Goal: Task Accomplishment & Management: Complete application form

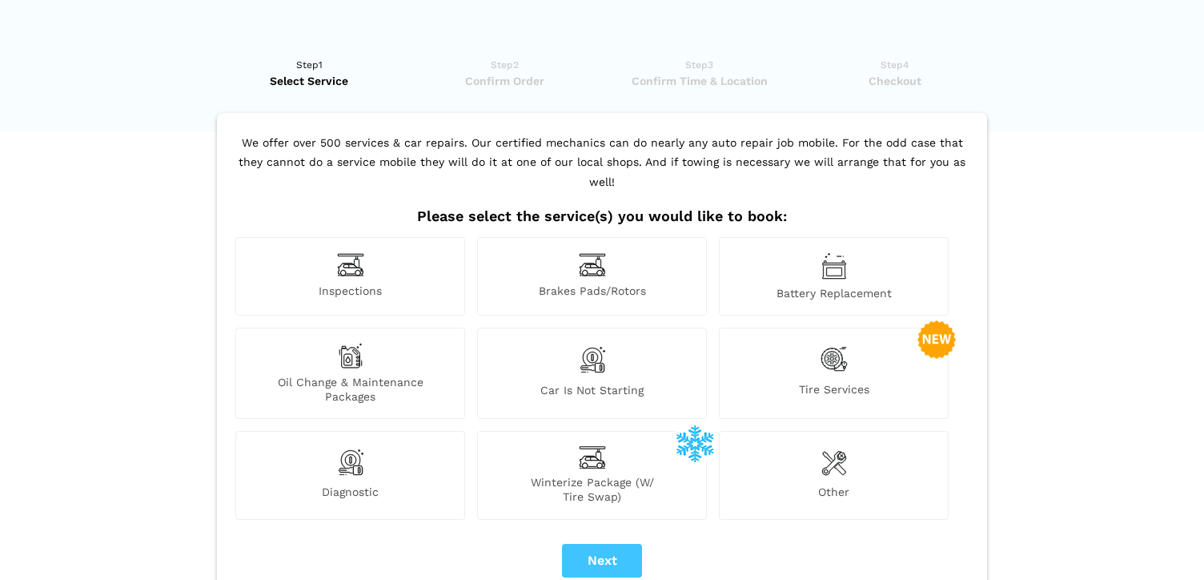
click at [835, 343] on img at bounding box center [834, 359] width 27 height 33
click at [833, 346] on img at bounding box center [834, 359] width 27 height 33
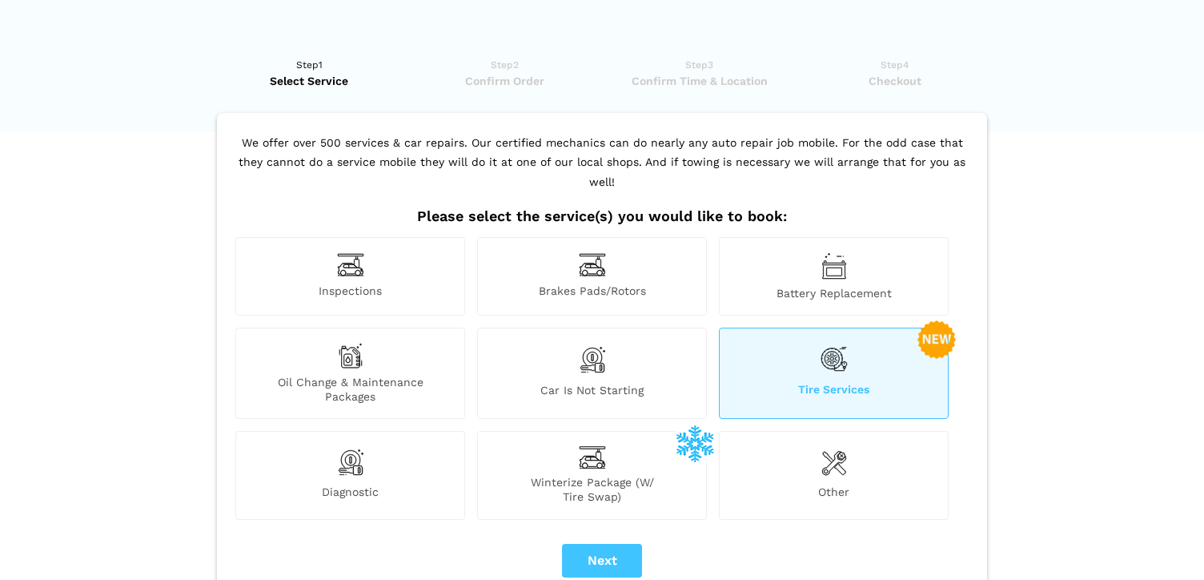
click at [833, 346] on img at bounding box center [834, 359] width 27 height 33
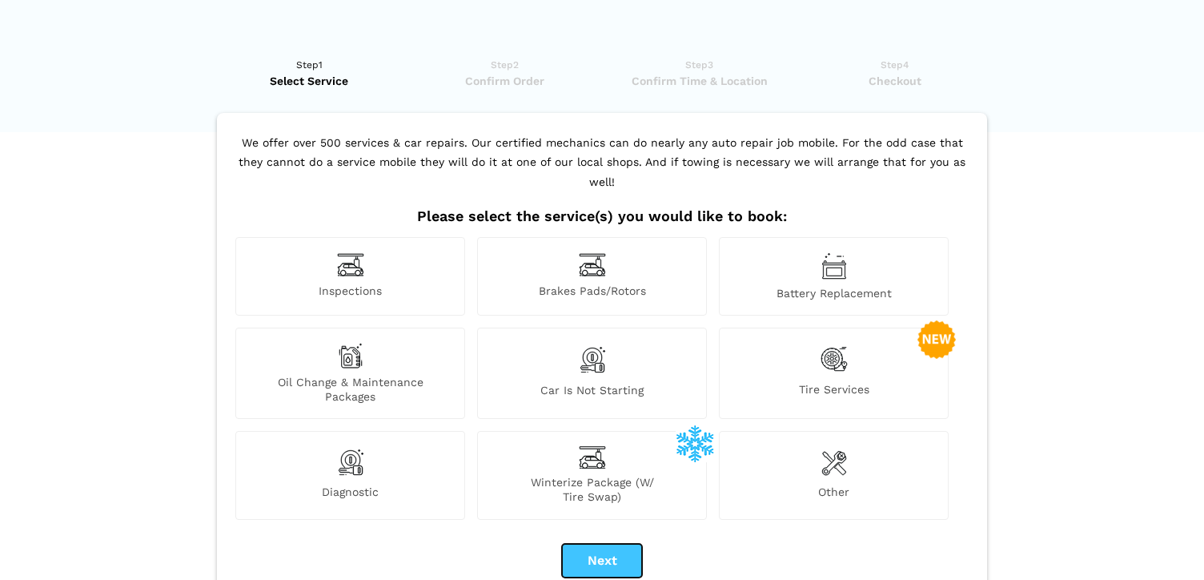
click at [600, 544] on button "Next" at bounding box center [602, 561] width 80 height 34
click at [937, 320] on img at bounding box center [936, 339] width 38 height 38
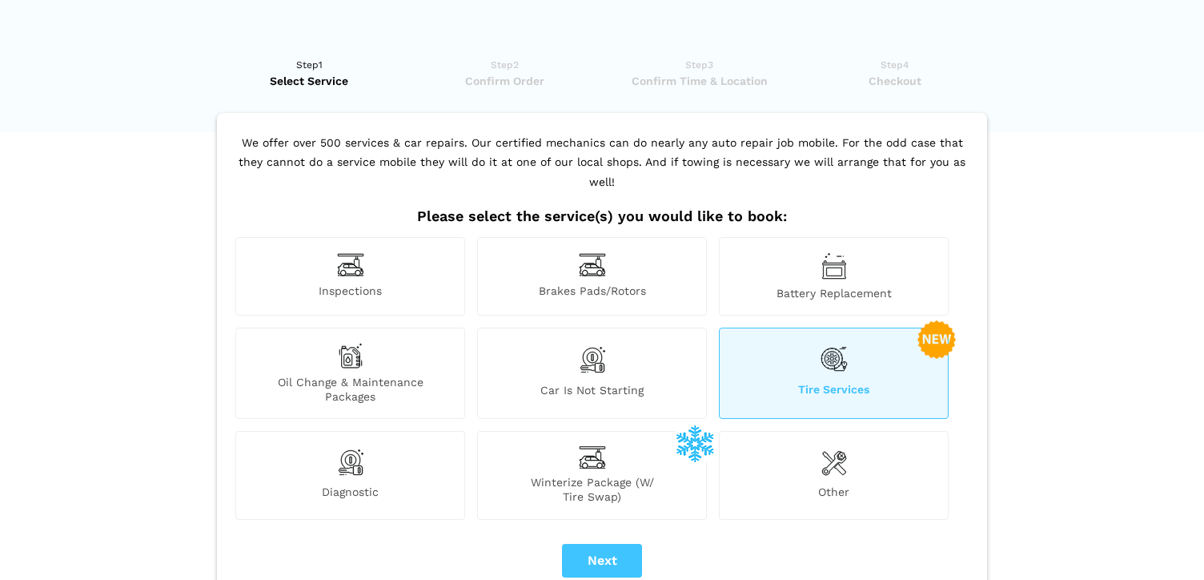
click at [937, 320] on img at bounding box center [936, 339] width 38 height 38
click at [607, 544] on button "Next" at bounding box center [602, 561] width 80 height 34
checkbox input "true"
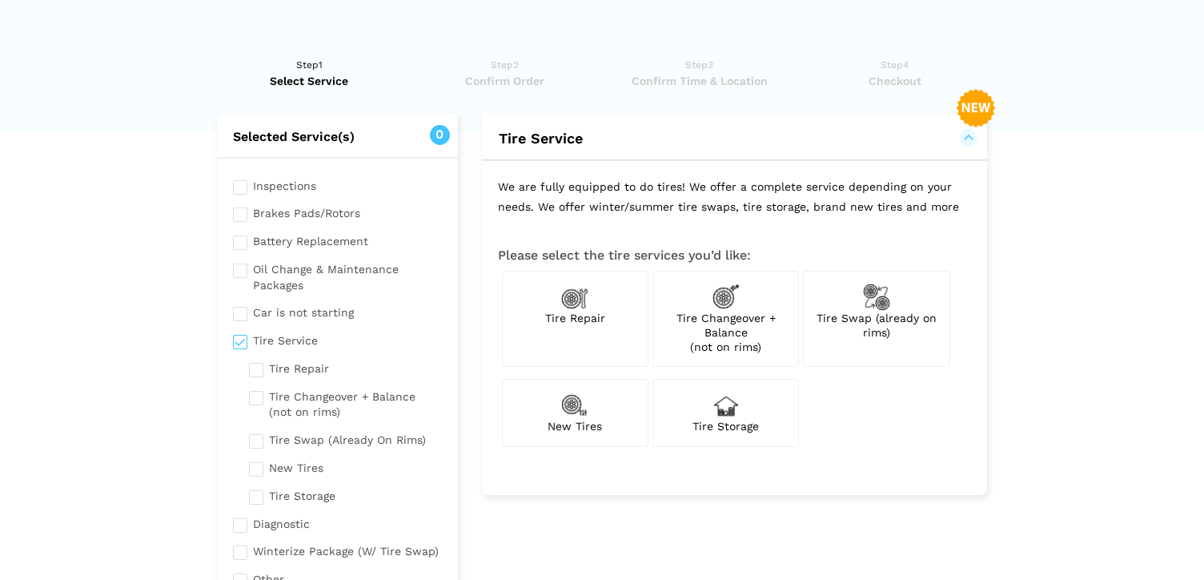
click at [877, 294] on img at bounding box center [876, 296] width 27 height 27
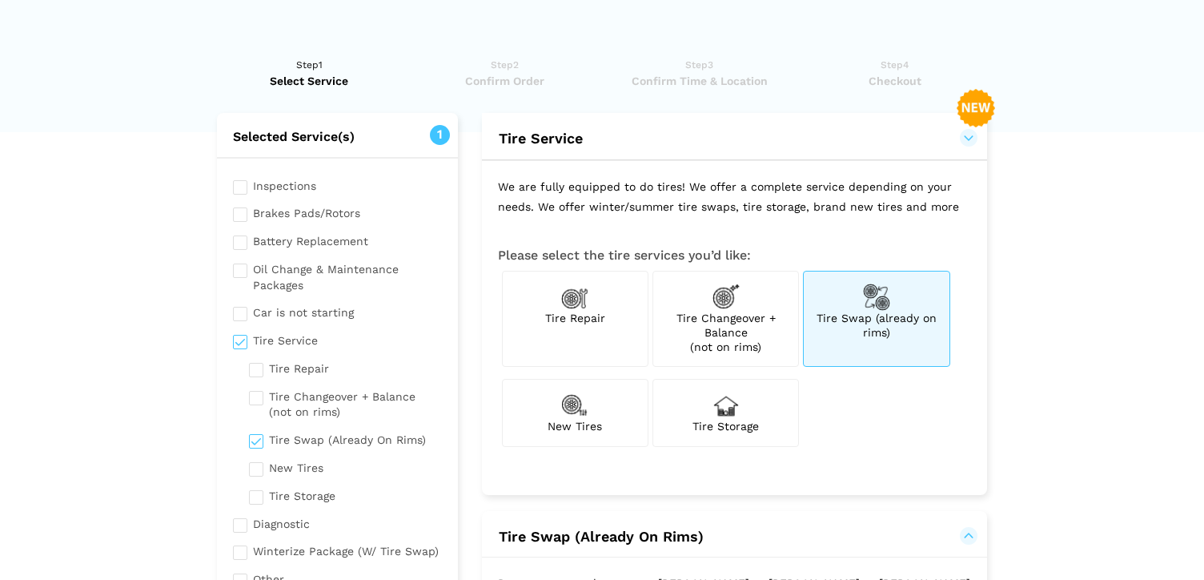
checkbox input "true"
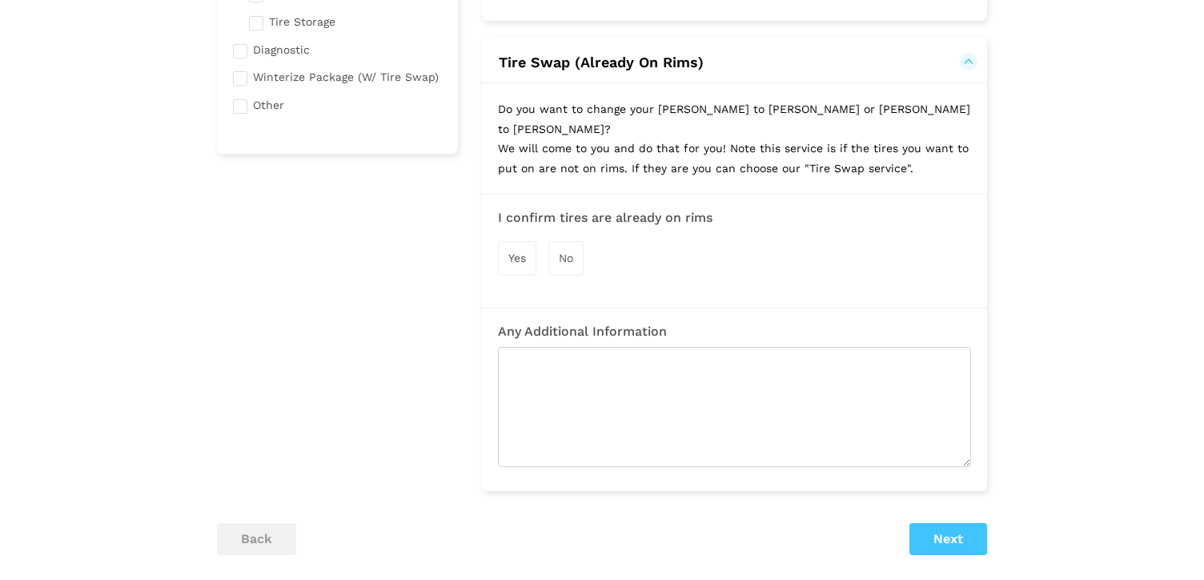
scroll to position [496, 0]
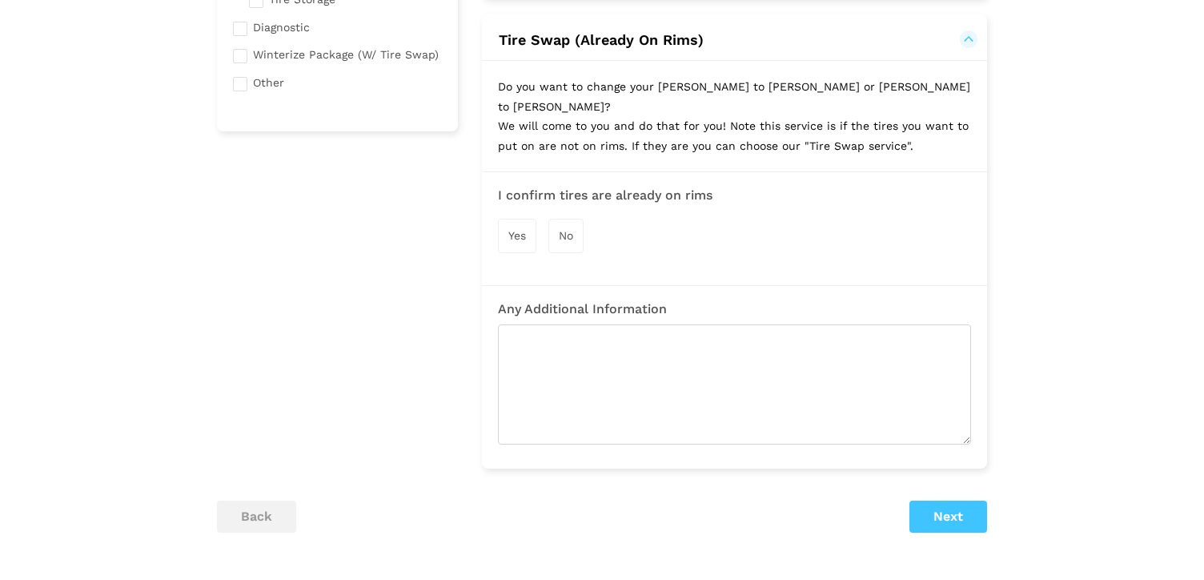
click at [516, 229] on span "Yes" at bounding box center [517, 235] width 18 height 13
click at [948, 502] on button "Next" at bounding box center [948, 518] width 78 height 32
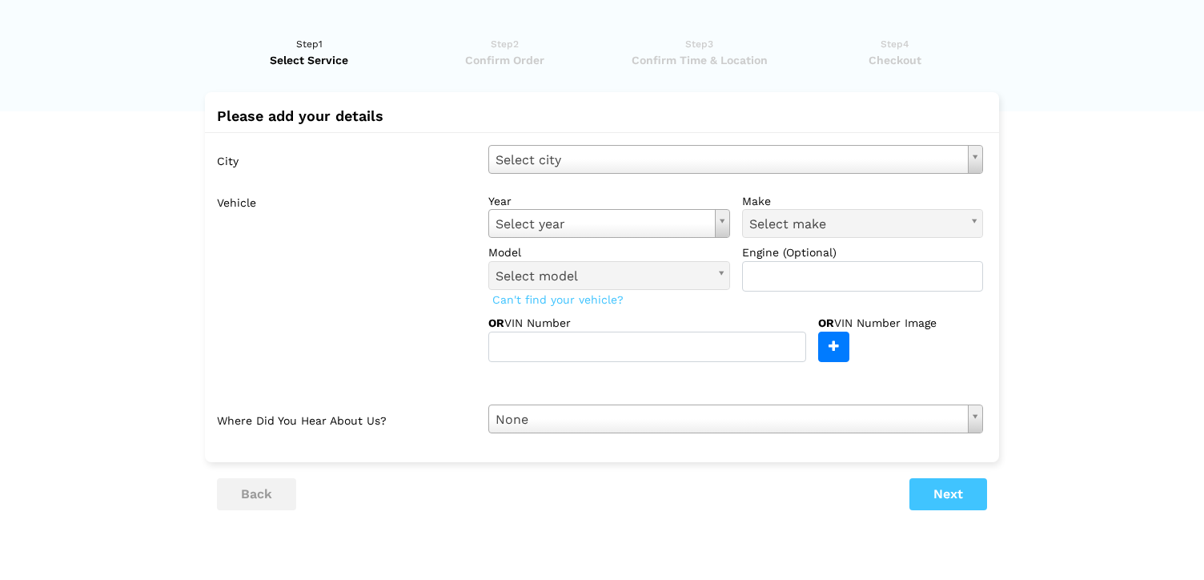
scroll to position [0, 0]
